Goal: Information Seeking & Learning: Learn about a topic

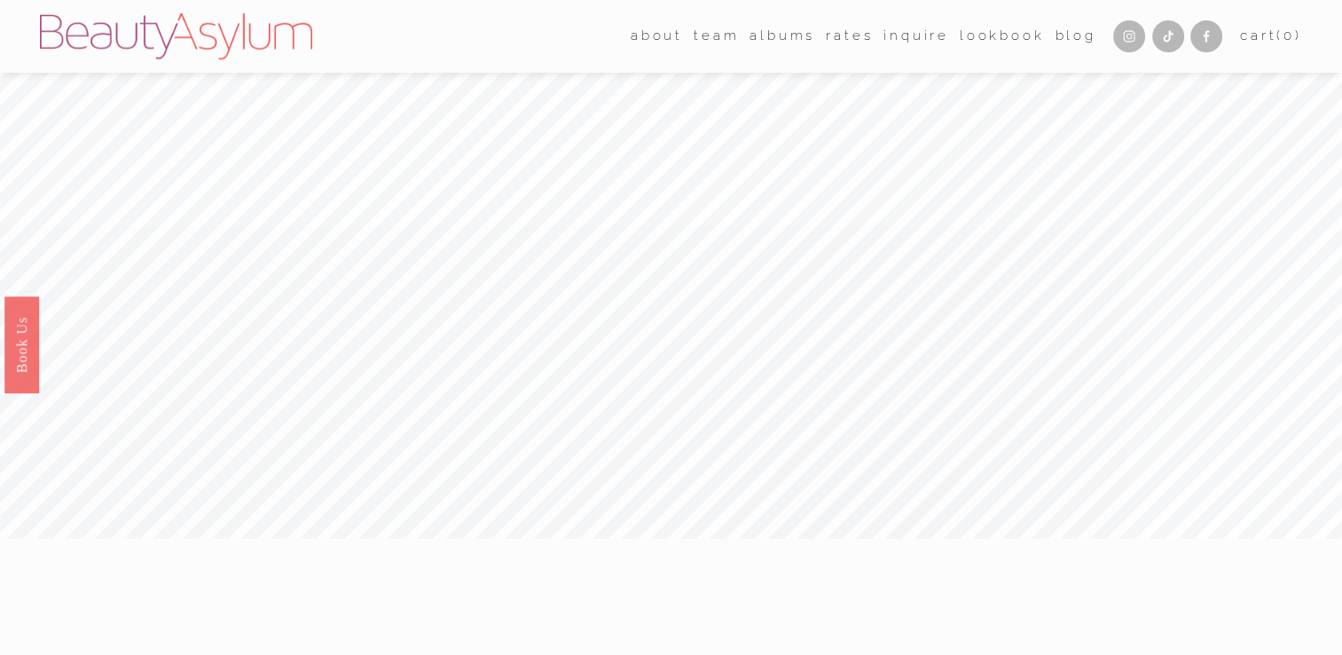
click at [849, 40] on link "Rates" at bounding box center [849, 36] width 47 height 27
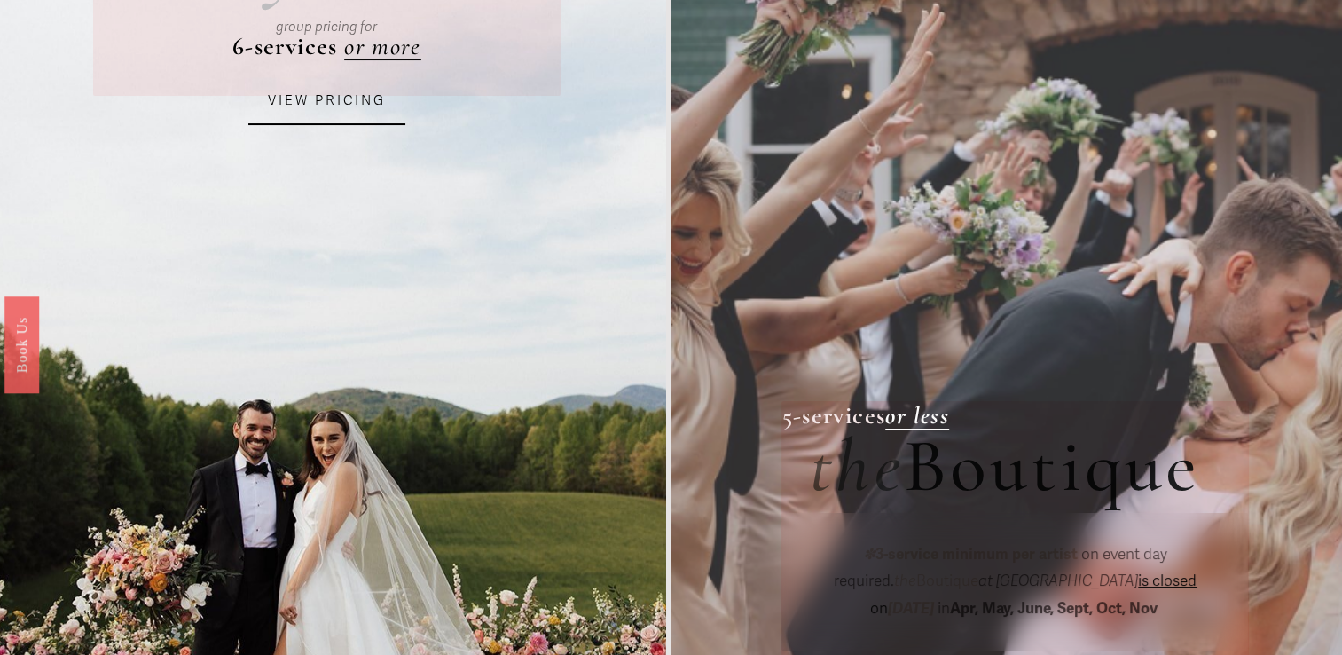
scroll to position [89, 0]
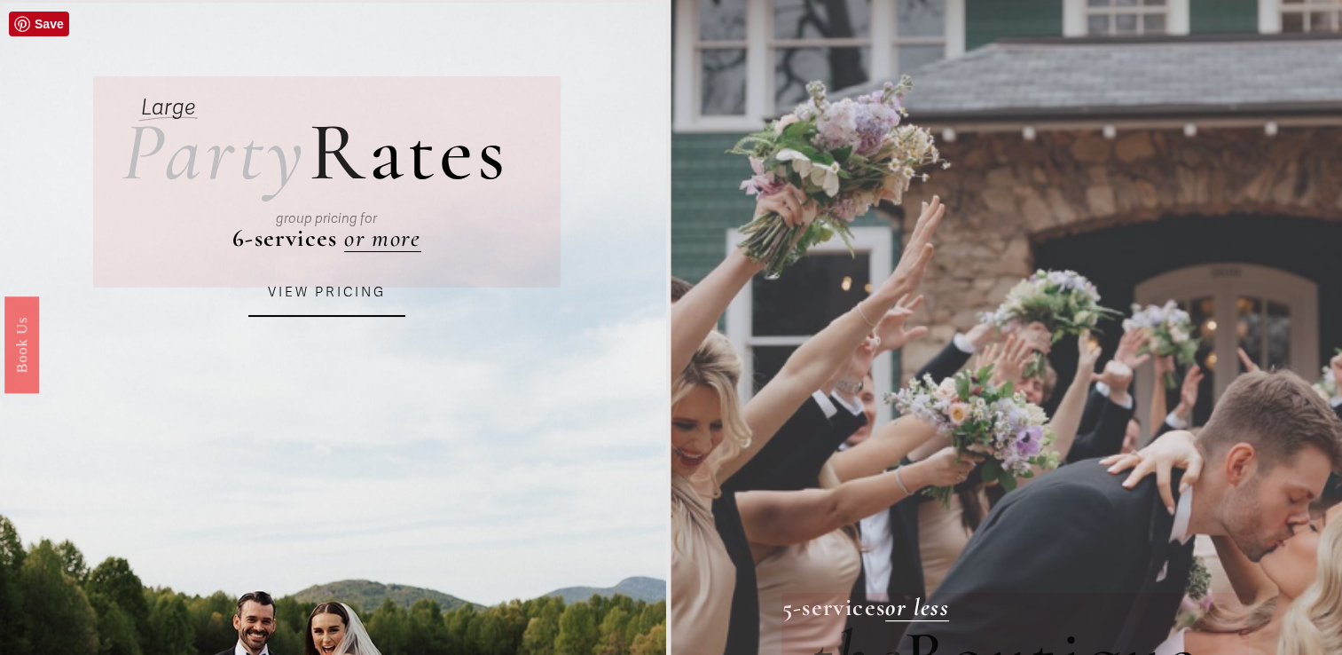
click at [329, 289] on link "VIEW PRICING" at bounding box center [327, 293] width 158 height 48
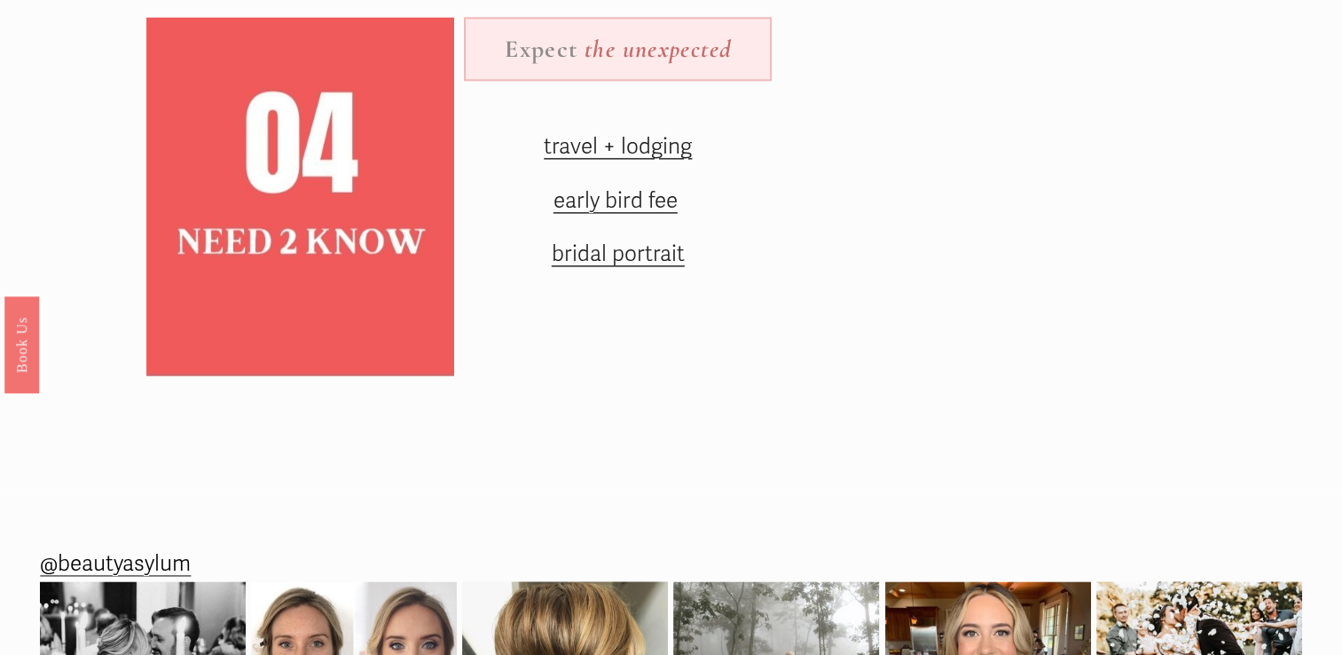
scroll to position [2292, 0]
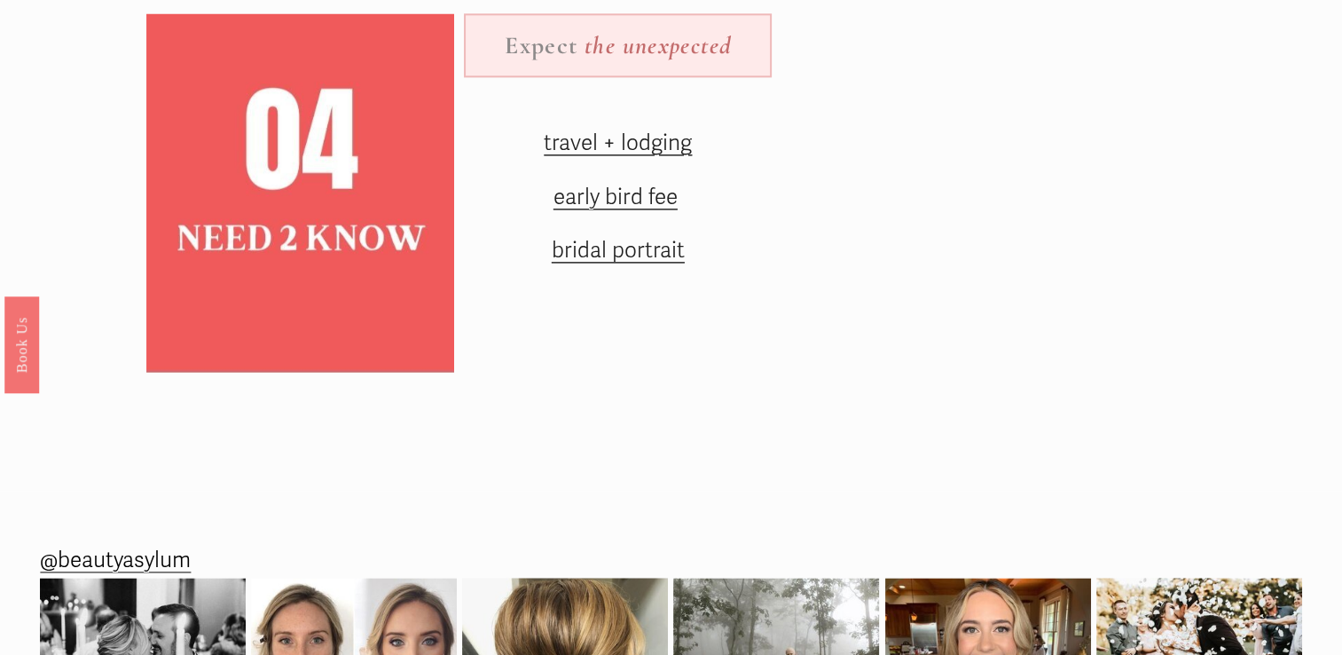
click at [649, 210] on span "early bird fee" at bounding box center [616, 197] width 124 height 27
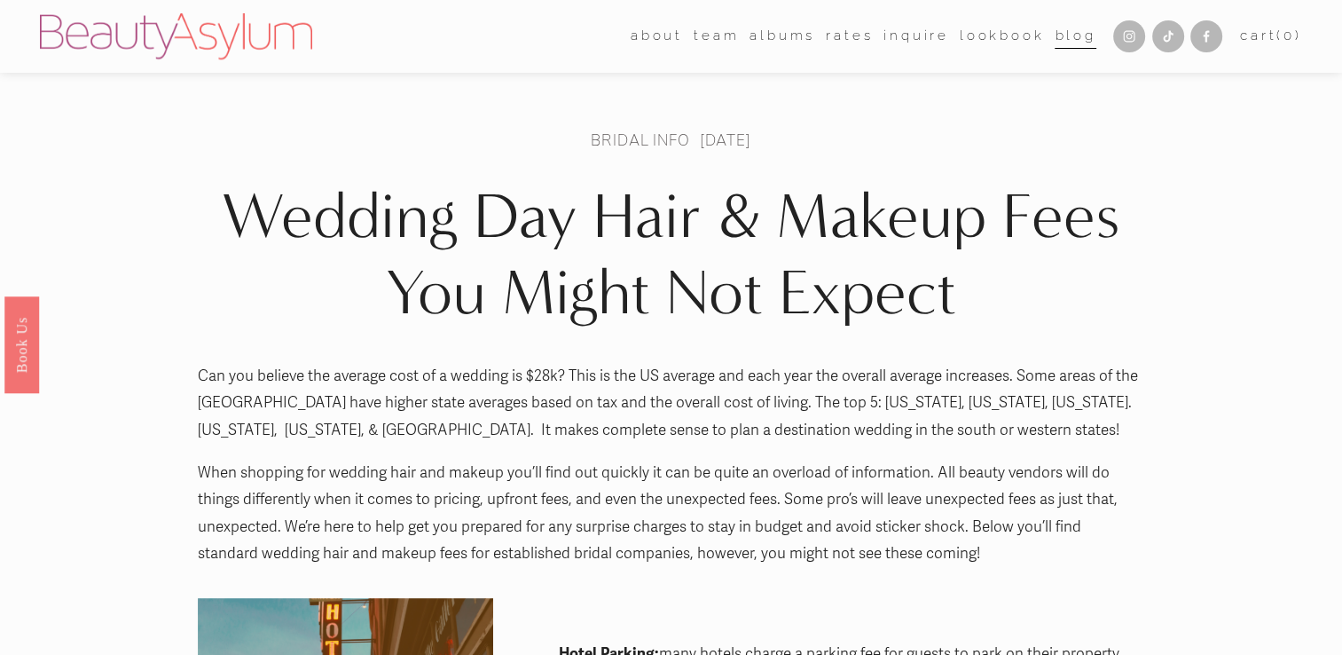
click at [917, 39] on link "Inquire" at bounding box center [916, 36] width 66 height 27
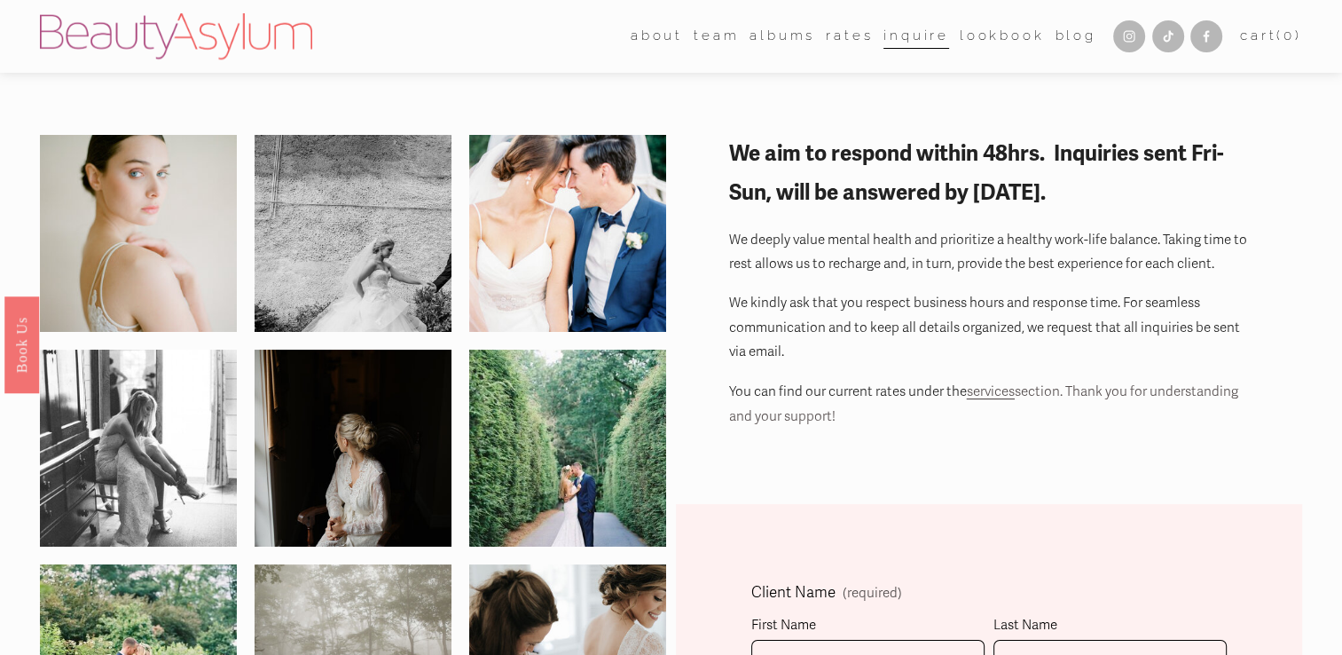
click at [844, 38] on link "Rates" at bounding box center [849, 36] width 47 height 27
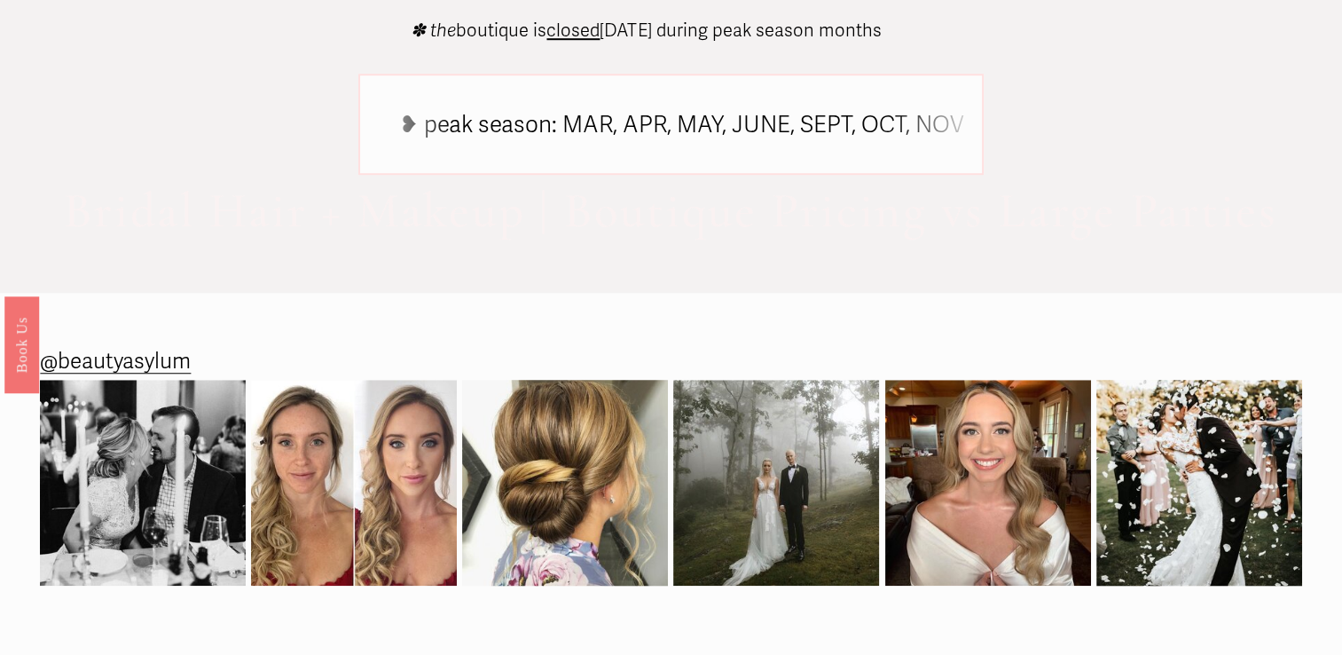
scroll to position [1465, 0]
